Goal: Task Accomplishment & Management: Use online tool/utility

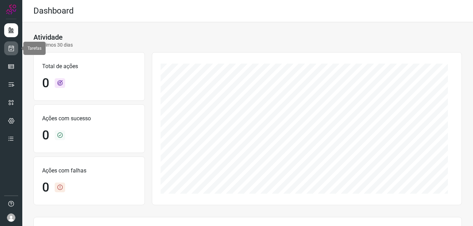
click at [11, 47] on icon at bounding box center [11, 48] width 7 height 7
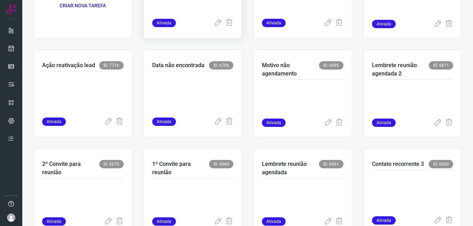
scroll to position [139, 0]
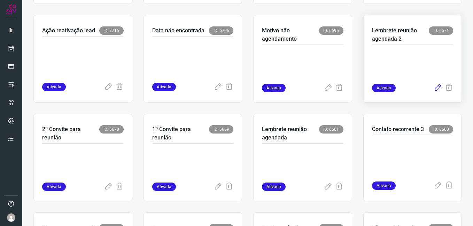
click at [434, 91] on icon at bounding box center [438, 88] width 8 height 8
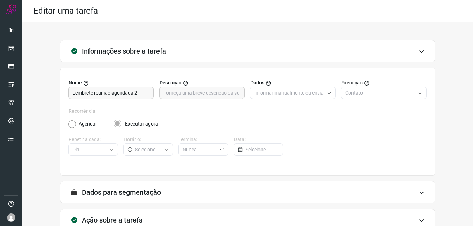
scroll to position [46, 0]
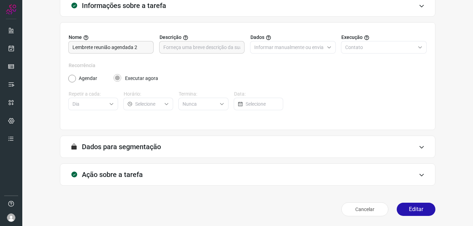
drag, startPoint x: 407, startPoint y: 210, endPoint x: 351, endPoint y: 175, distance: 66.3
click at [407, 210] on button "Editar" at bounding box center [416, 209] width 39 height 13
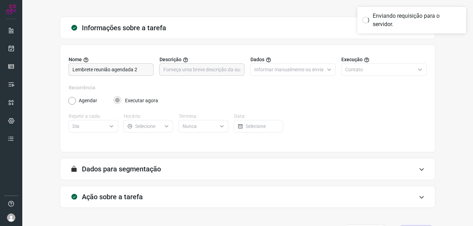
scroll to position [0, 0]
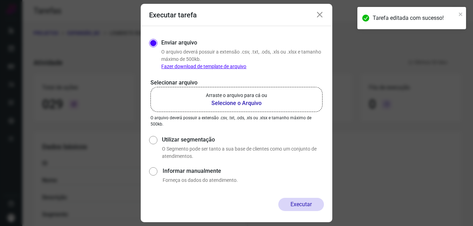
click at [218, 103] on b "Selecione o Arquivo" at bounding box center [236, 103] width 61 height 8
click at [0, 0] on input "Arraste o arquivo para cá ou Selecione o Arquivo" at bounding box center [0, 0] width 0 height 0
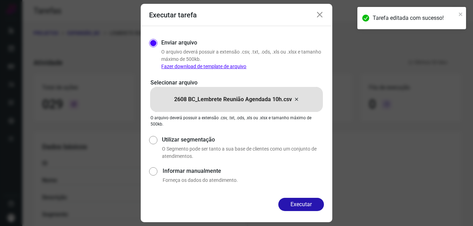
click at [285, 202] on button "Executar" at bounding box center [301, 204] width 46 height 13
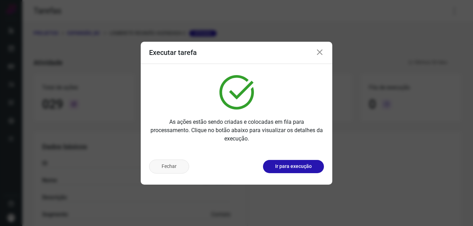
click at [159, 170] on button "Fechar" at bounding box center [169, 167] width 40 height 14
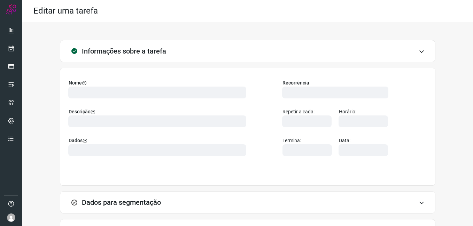
drag, startPoint x: 257, startPoint y: 55, endPoint x: 213, endPoint y: 35, distance: 48.9
click at [213, 35] on div "Informações sobre a tarefa Nome Descrição Dados Recorrência Repetir a cada: Hor…" at bounding box center [247, 152] width 451 height 260
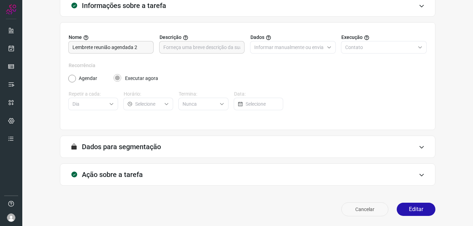
click at [352, 212] on button "Cancelar" at bounding box center [364, 210] width 47 height 14
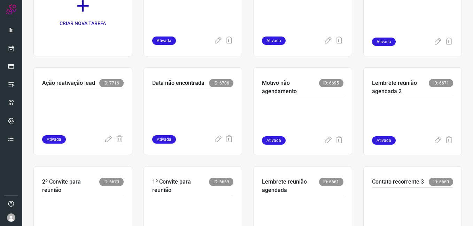
scroll to position [92, 0]
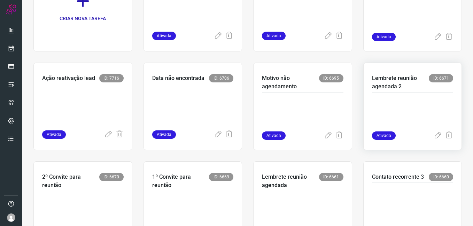
click at [401, 116] on p at bounding box center [412, 114] width 81 height 35
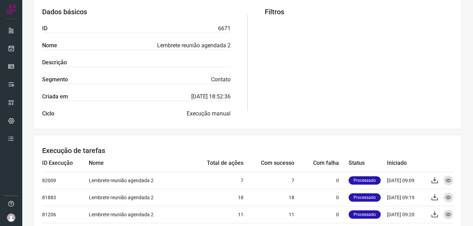
scroll to position [231, 0]
